Goal: Transaction & Acquisition: Purchase product/service

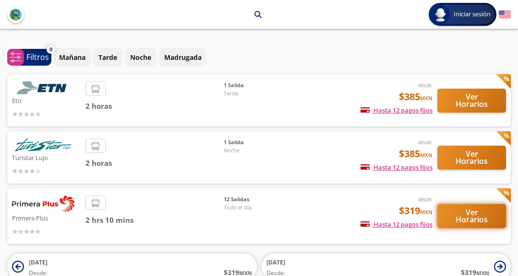
click at [473, 217] on button "Ver Horarios" at bounding box center [471, 216] width 69 height 24
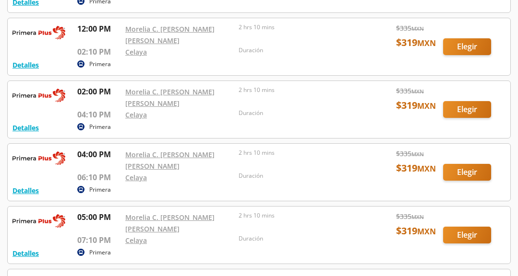
scroll to position [379, 0]
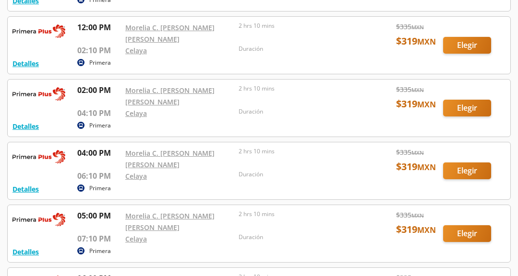
click at [465, 108] on div at bounding box center [259, 108] width 502 height 57
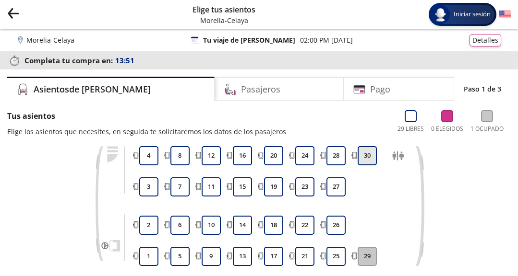
click at [368, 156] on button "30" at bounding box center [367, 155] width 19 height 19
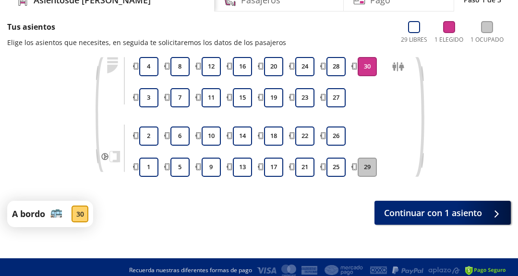
scroll to position [96, 0]
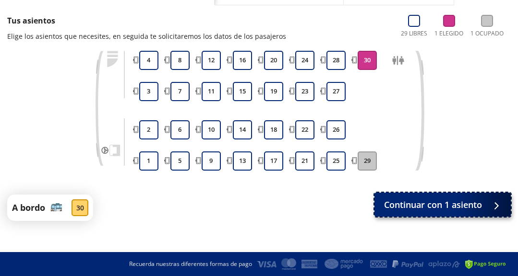
click at [406, 206] on span "Continuar con 1 asiento" at bounding box center [433, 205] width 98 height 13
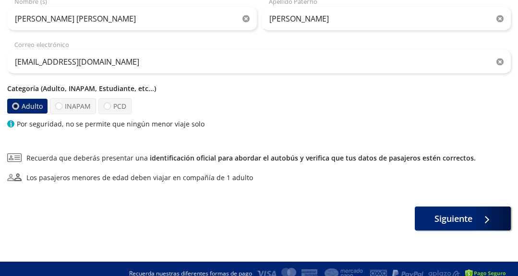
scroll to position [162, 0]
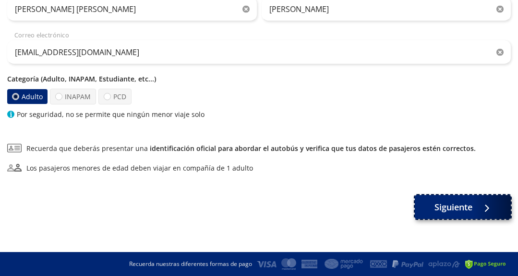
click at [453, 210] on span "Siguiente" at bounding box center [453, 207] width 38 height 13
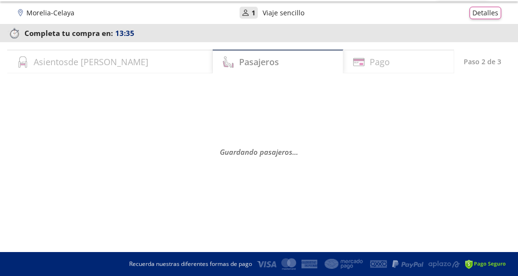
scroll to position [0, 0]
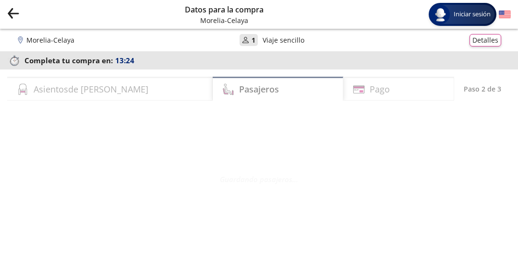
select select "MX"
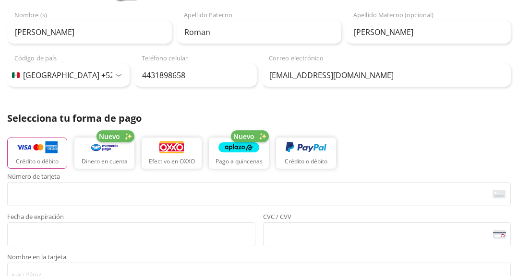
scroll to position [262, 0]
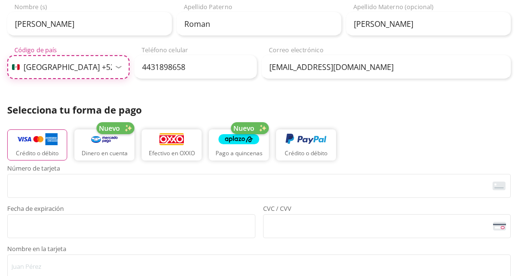
click at [81, 70] on select "Código de país [GEOGRAPHIC_DATA] +1 [GEOGRAPHIC_DATA] +52 [GEOGRAPHIC_DATA] +57…" at bounding box center [68, 67] width 122 height 24
click at [192, 91] on div "Datos del comprador Usar datos del primer pasajero [PERSON_NAME] Nombre (s) Rom…" at bounding box center [258, 167] width 503 height 427
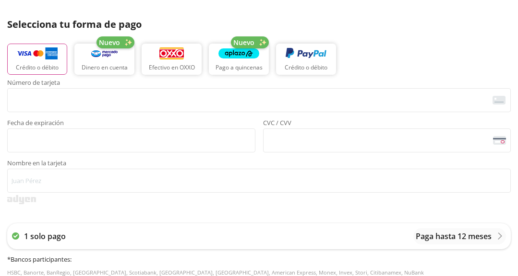
scroll to position [367, 0]
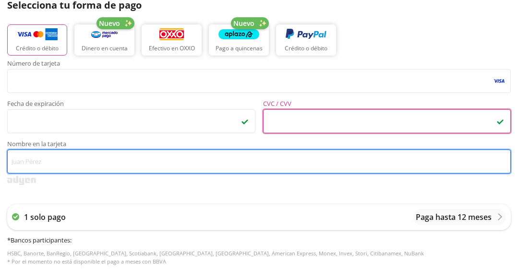
click at [55, 165] on input "Nombre en la tarjeta" at bounding box center [258, 162] width 503 height 24
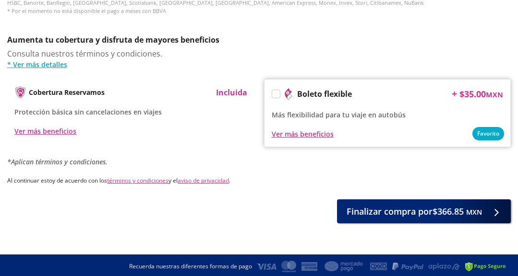
scroll to position [620, 0]
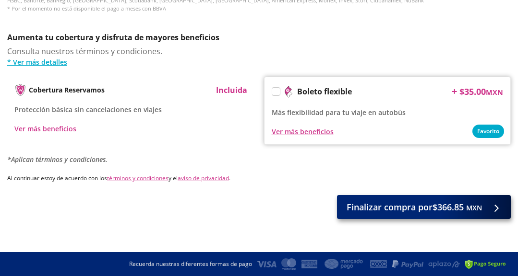
type input "[PERSON_NAME] [PERSON_NAME]"
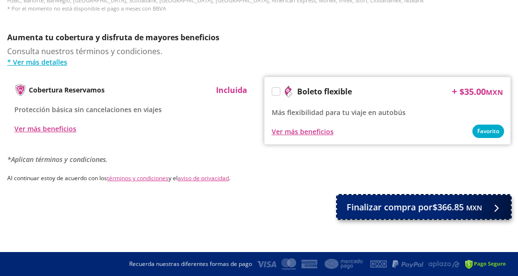
click at [403, 210] on span "Finalizar compra por $366.85 MXN" at bounding box center [414, 207] width 135 height 13
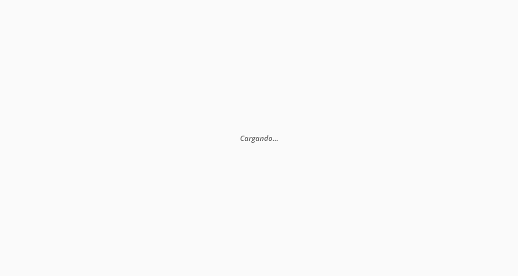
scroll to position [0, 0]
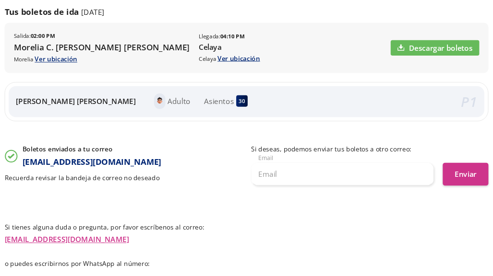
scroll to position [172, 0]
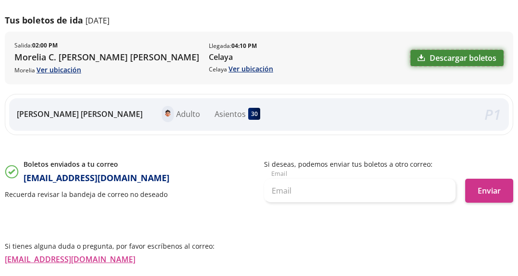
click at [446, 59] on link "Descargar boletos" at bounding box center [456, 58] width 93 height 16
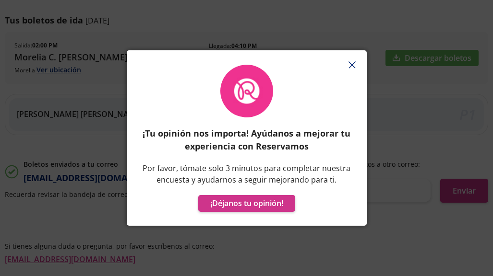
click at [351, 64] on line "button" at bounding box center [352, 65] width 6 height 6
